Goal: Information Seeking & Learning: Find specific fact

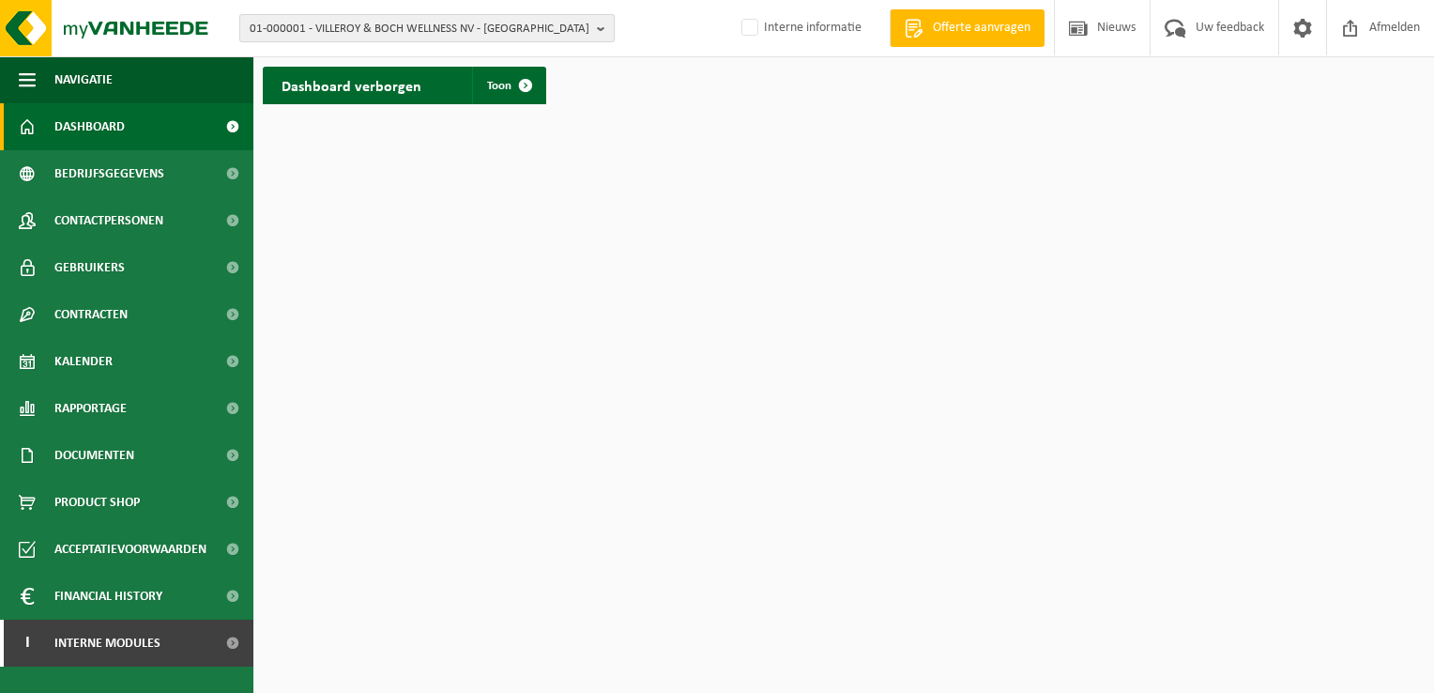
click at [297, 31] on span "01-000001 - VILLEROY & BOCH WELLNESS NV - ROESELARE" at bounding box center [420, 29] width 340 height 28
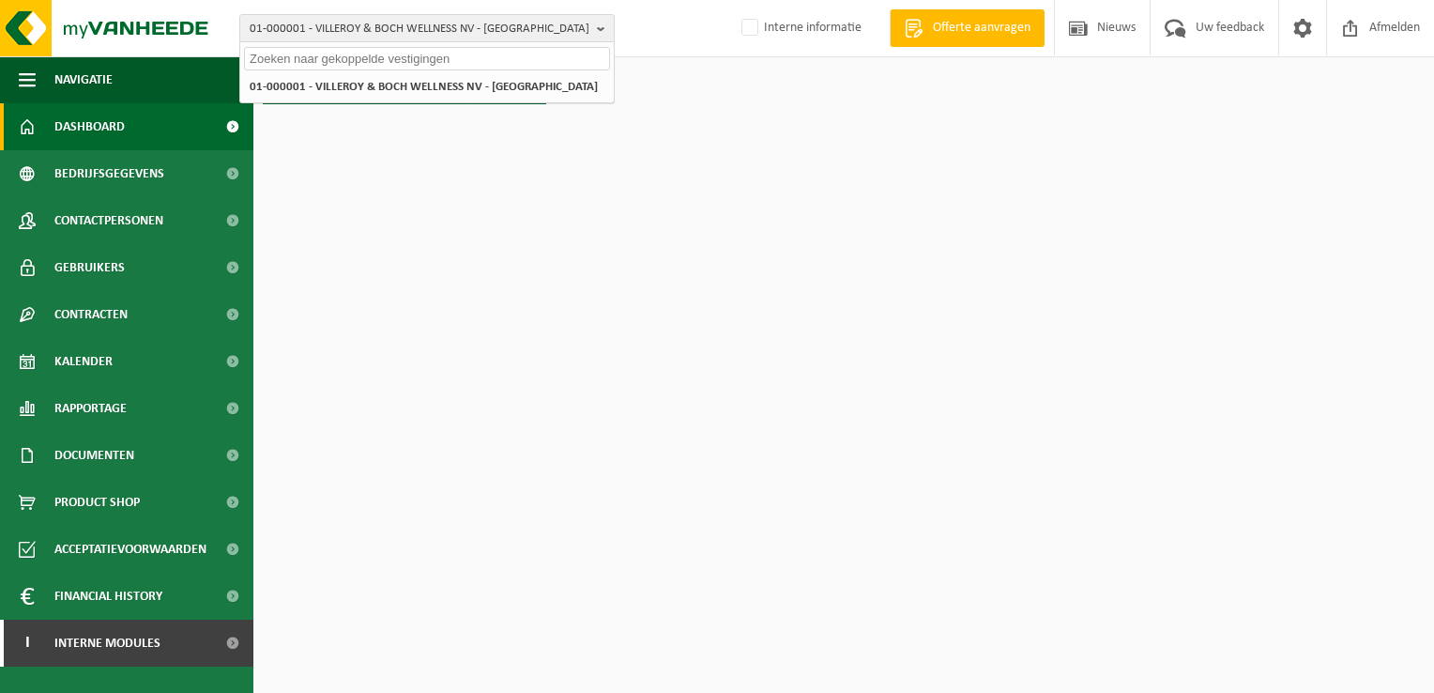
paste input "10-000003"
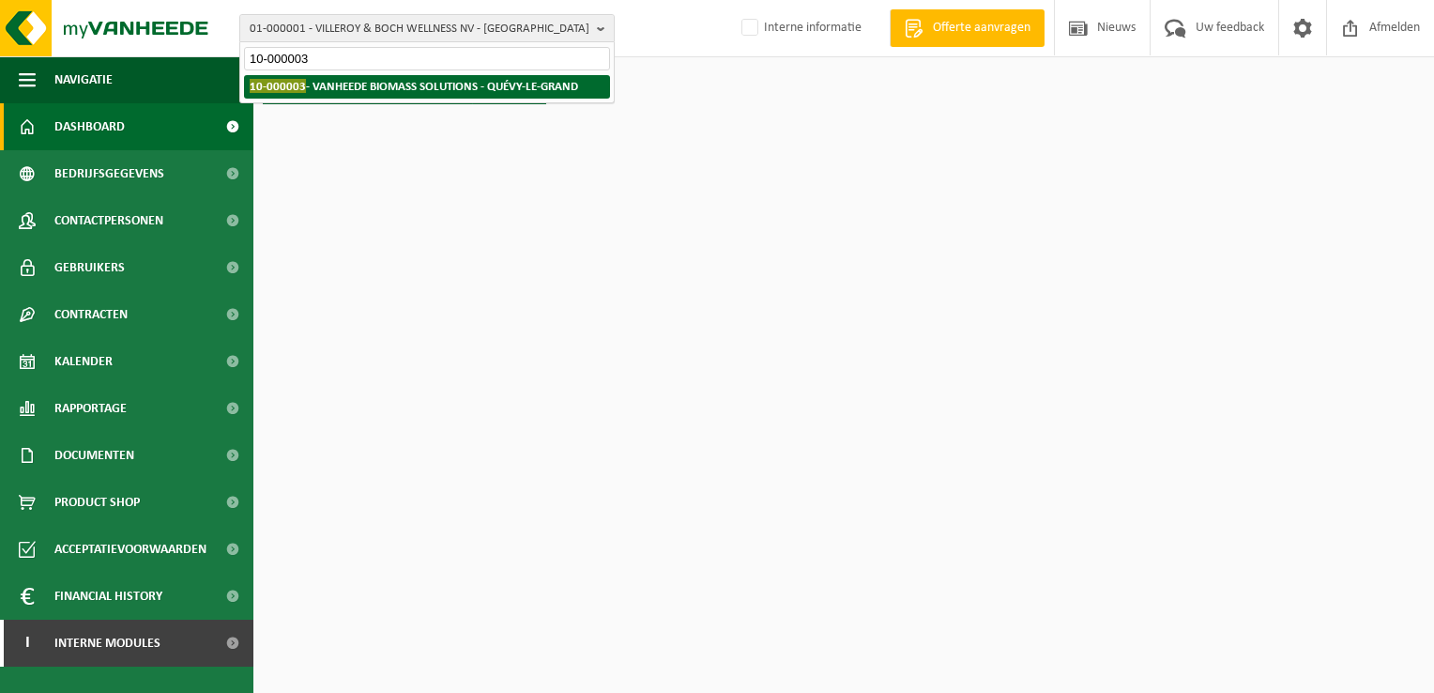
type input "10-000003"
click at [328, 84] on strong "10-000003 - VANHEEDE BIOMASS SOLUTIONS - QUÉVY-LE-GRAND" at bounding box center [414, 86] width 328 height 14
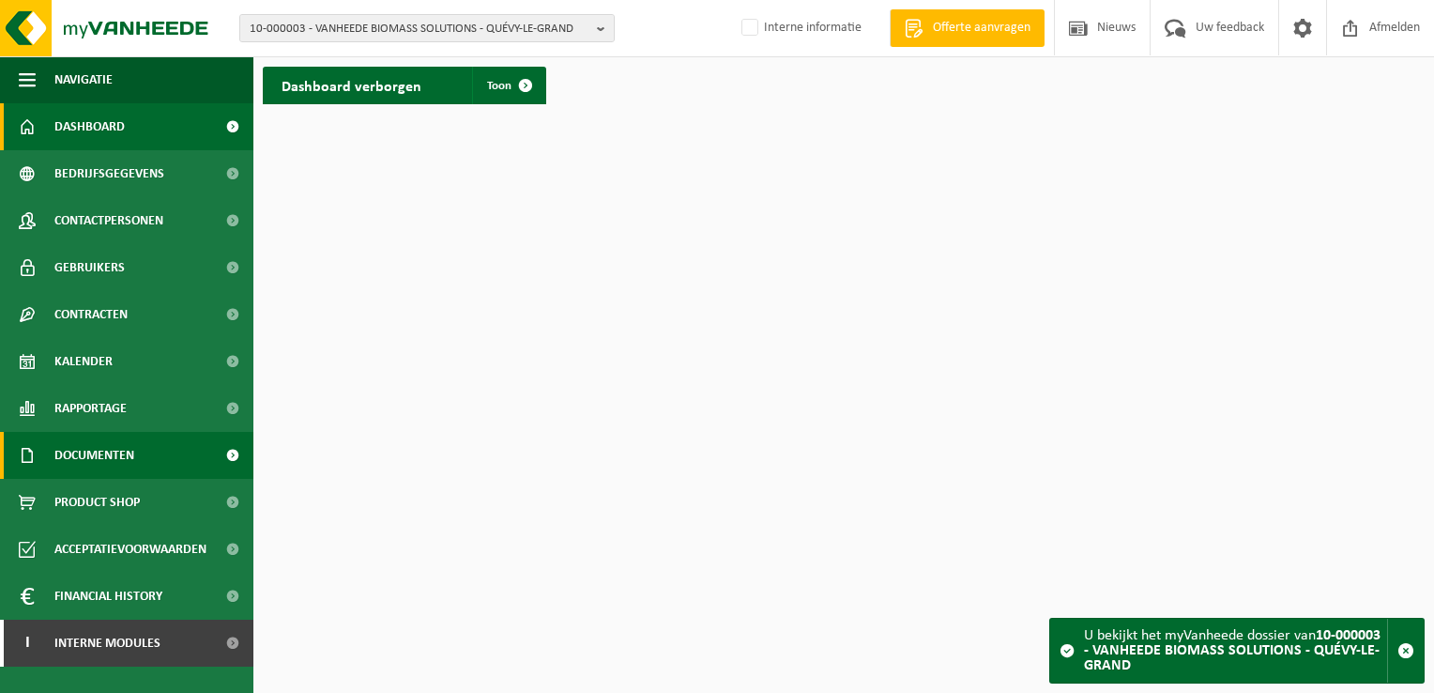
click at [99, 456] on span "Documenten" at bounding box center [94, 455] width 80 height 47
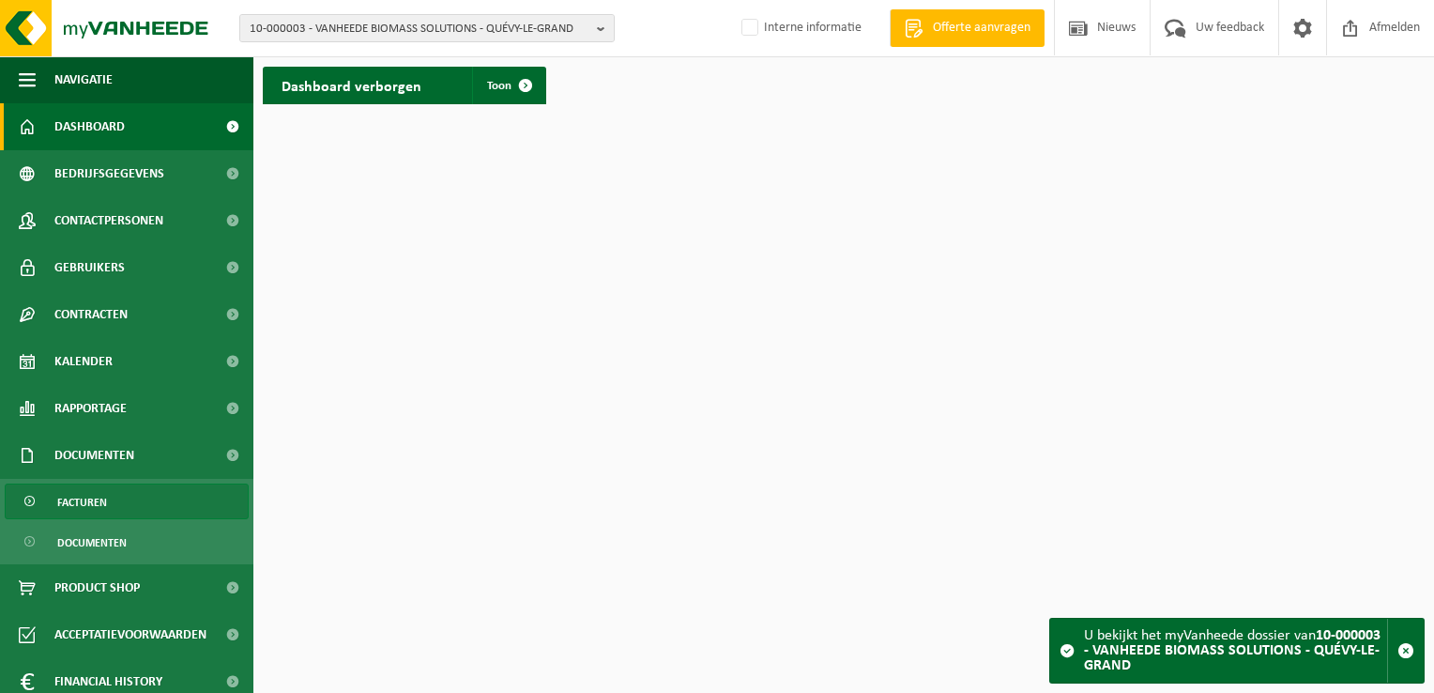
click at [113, 509] on link "Facturen" at bounding box center [127, 501] width 244 height 36
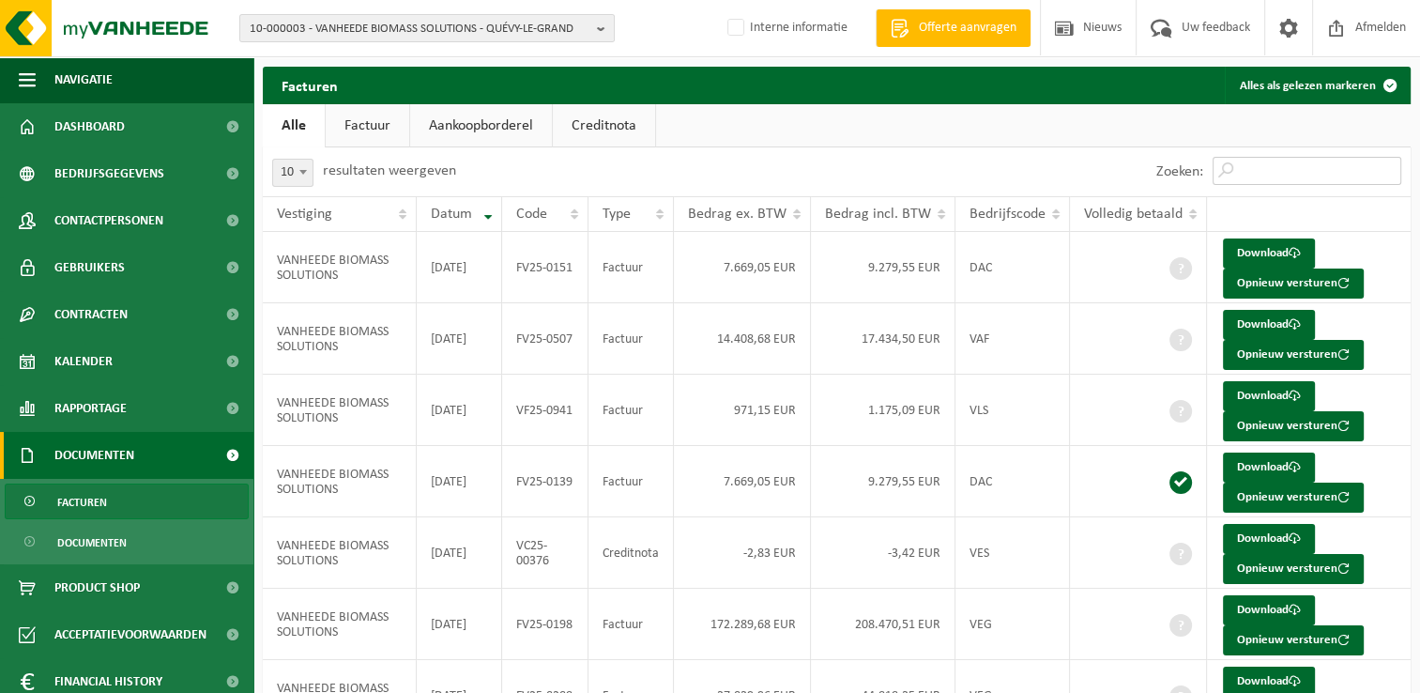
click at [1283, 171] on input "Zoeken:" at bounding box center [1306, 171] width 189 height 28
paste input "VC25-00455"
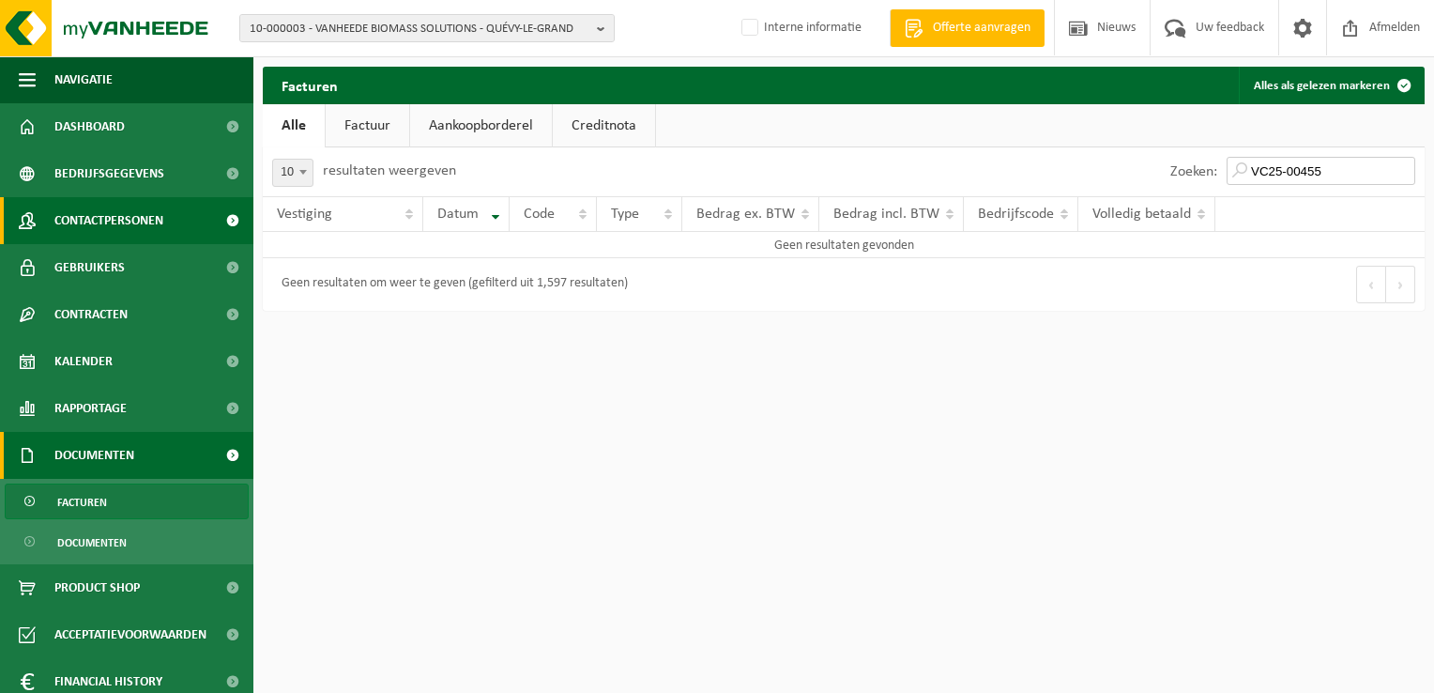
type input "VC25-00455"
click at [334, 38] on span "10-000003 - VANHEEDE BIOMASS SOLUTIONS - QUÉVY-LE-GRAND" at bounding box center [420, 29] width 340 height 28
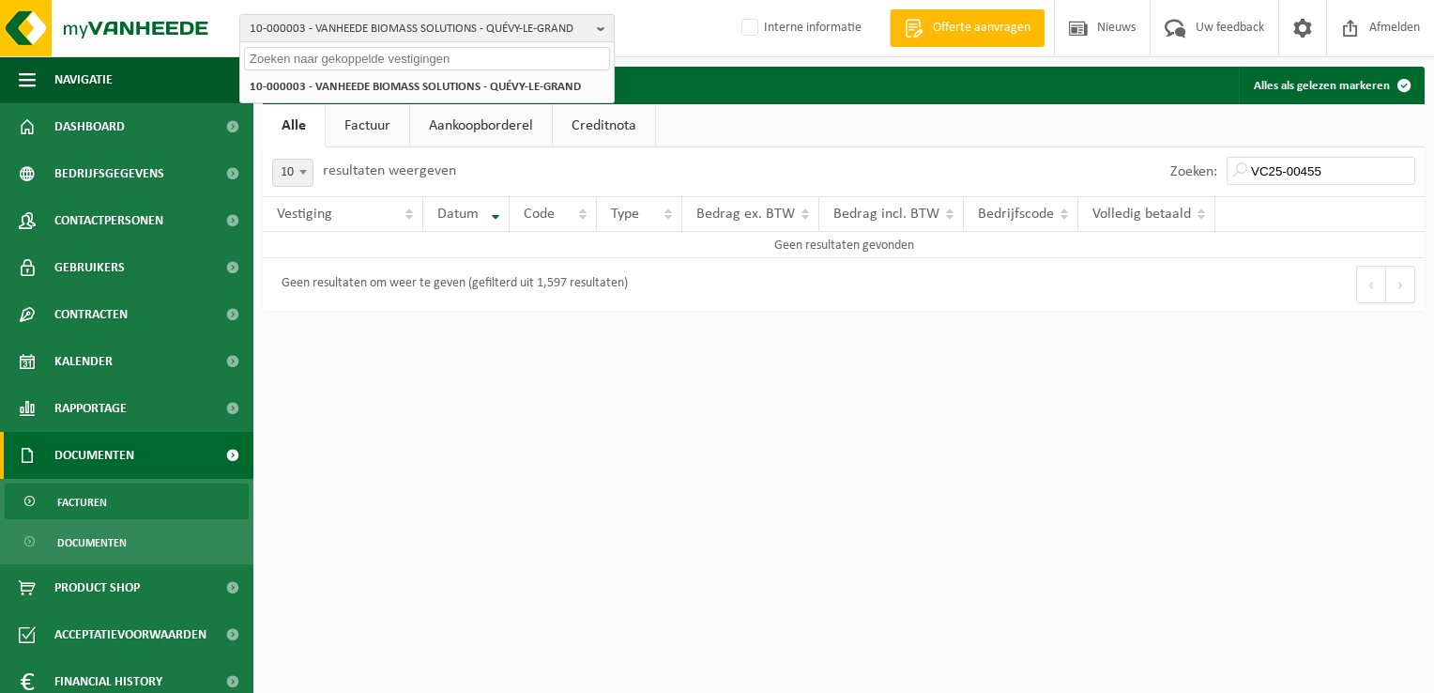
paste input "10-966835"
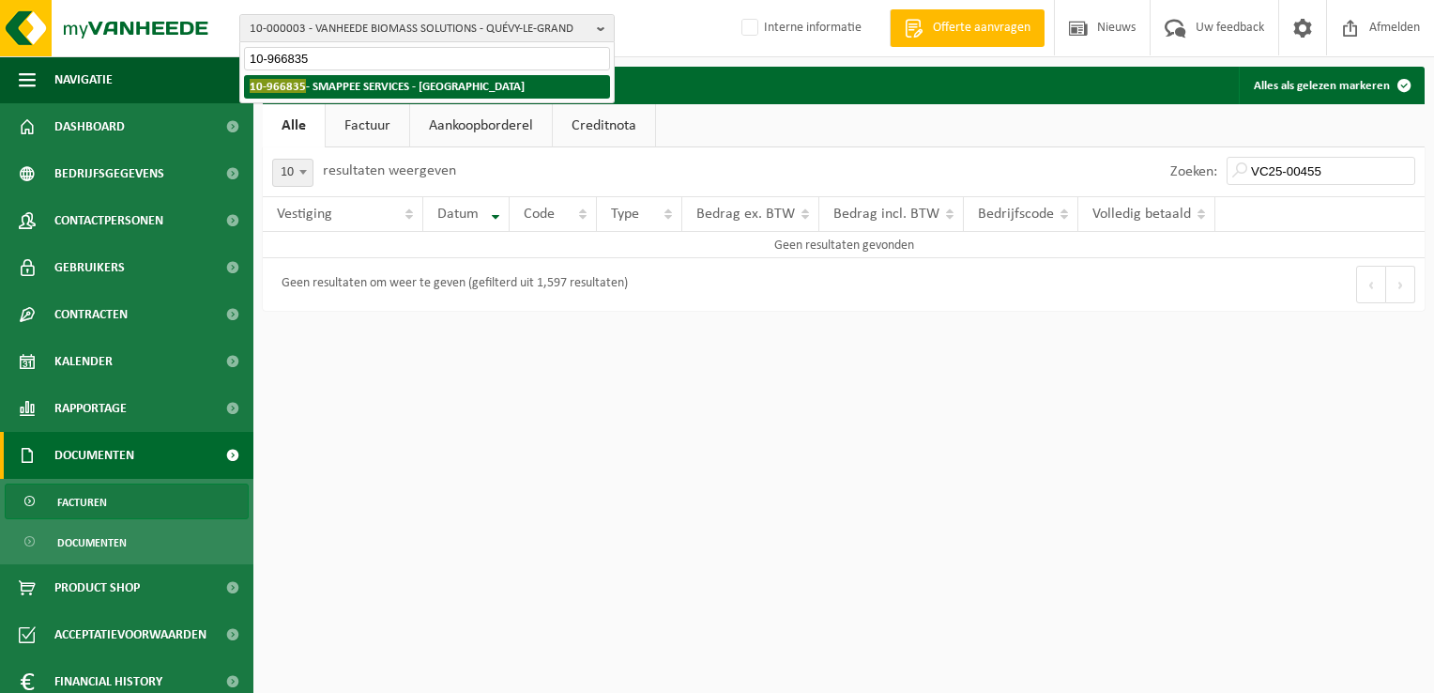
type input "10-966835"
click at [326, 84] on strong "10-966835 - SMAPPEE SERVICES - HARELBEKE" at bounding box center [387, 86] width 275 height 14
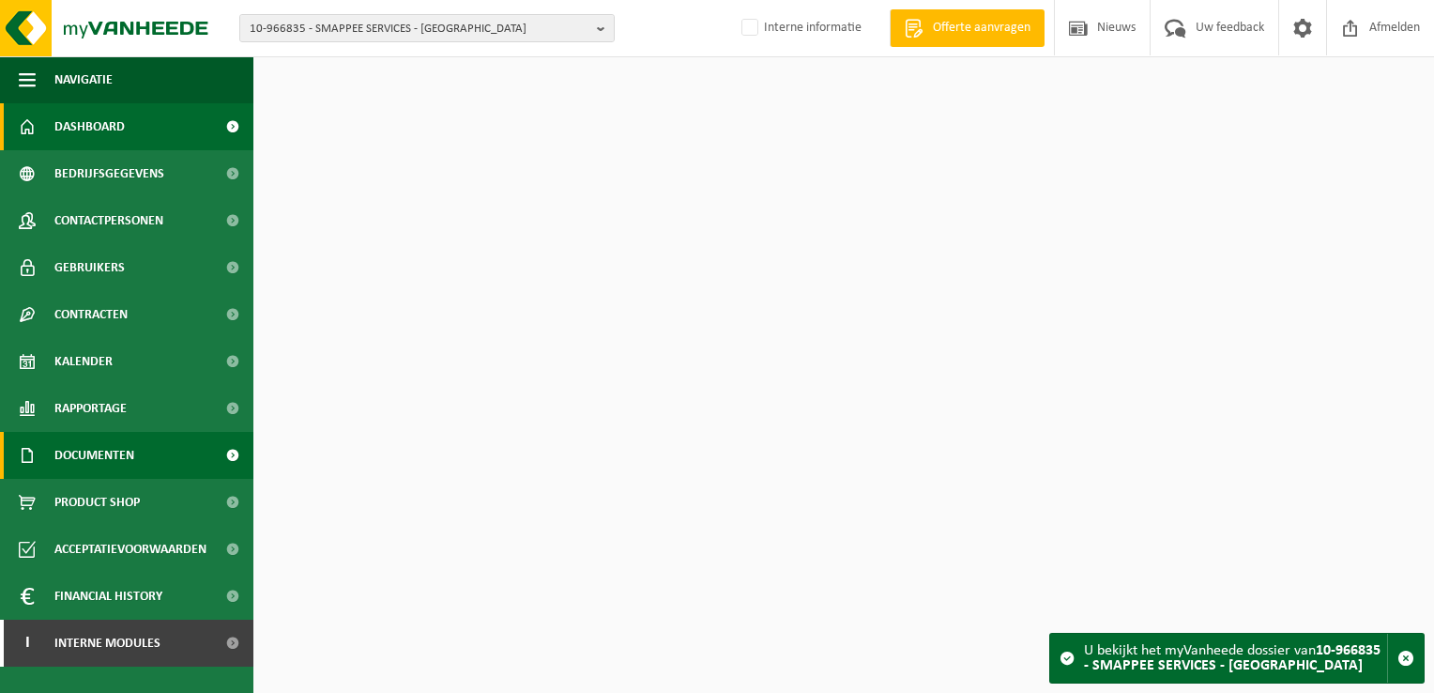
click at [117, 463] on span "Documenten" at bounding box center [94, 455] width 80 height 47
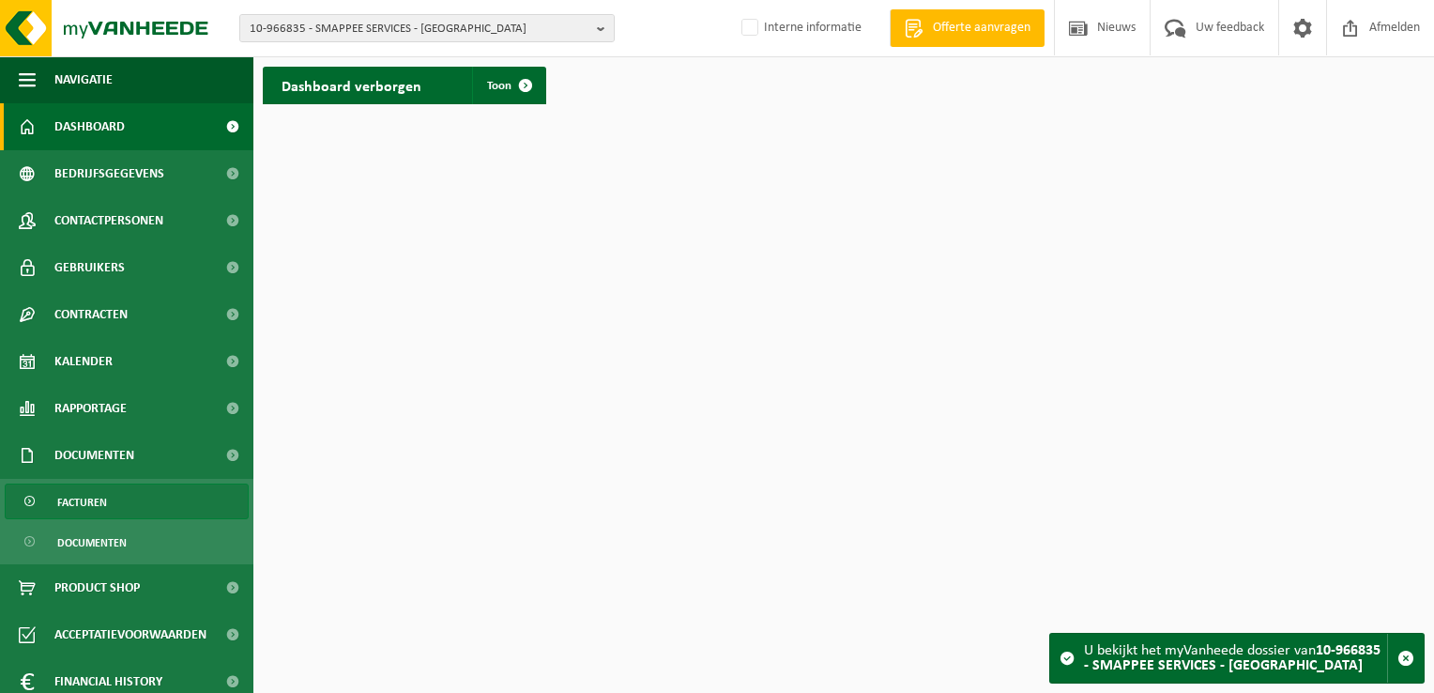
click at [114, 500] on link "Facturen" at bounding box center [127, 501] width 244 height 36
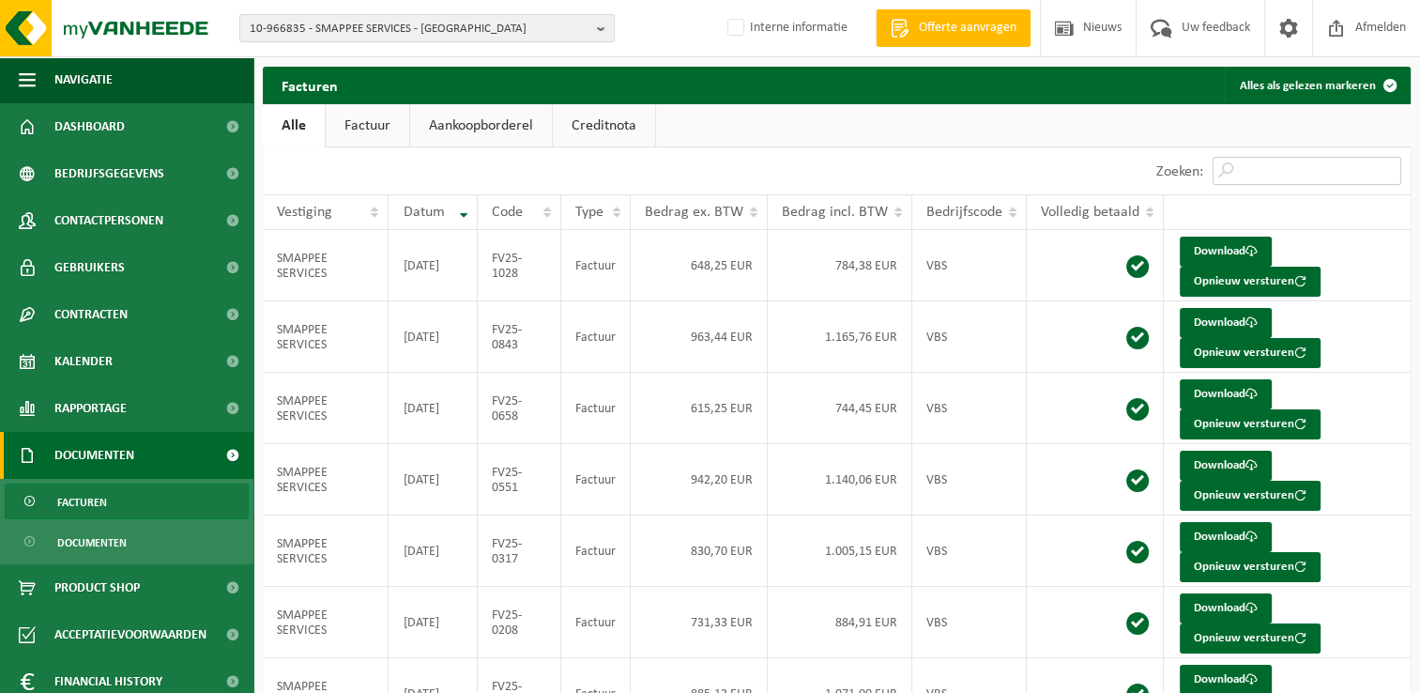
click at [1284, 178] on input "Zoeken:" at bounding box center [1306, 171] width 189 height 28
paste input "FV25-1186"
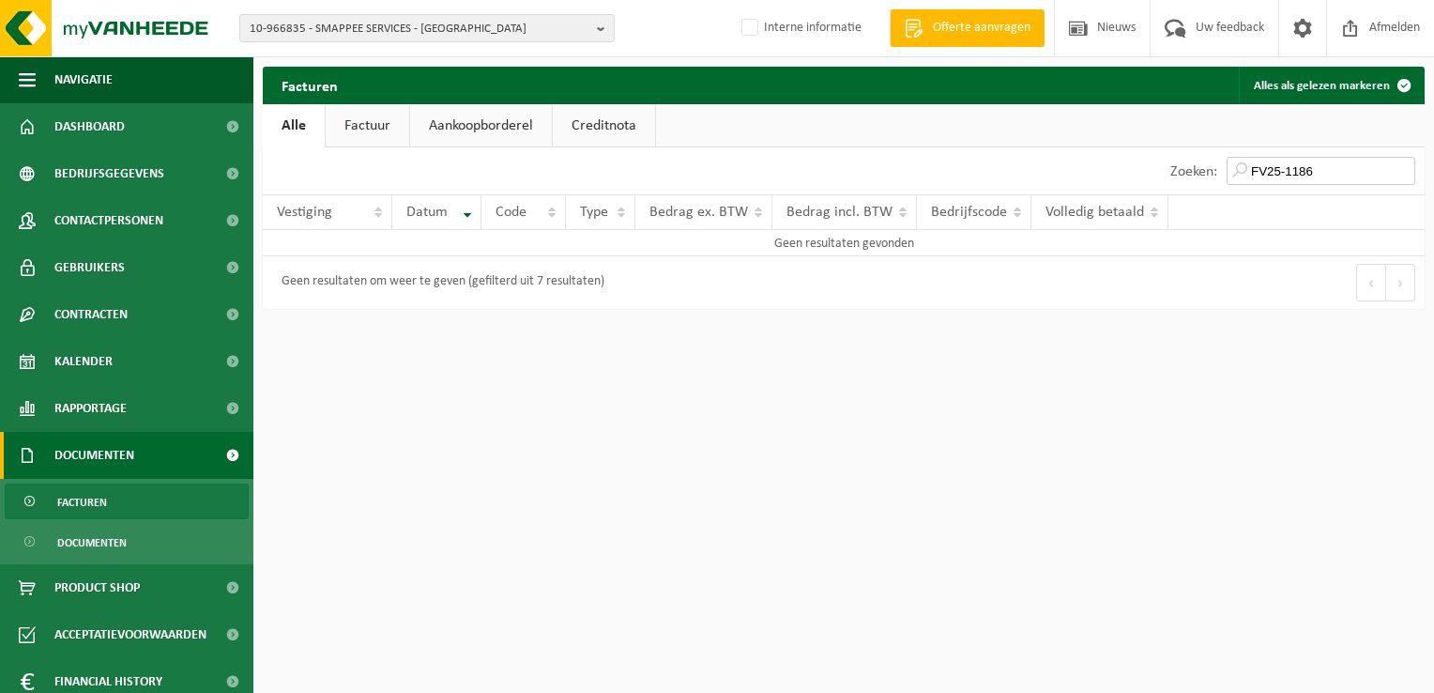
type input "FV25-1186"
